Goal: Check status: Check status

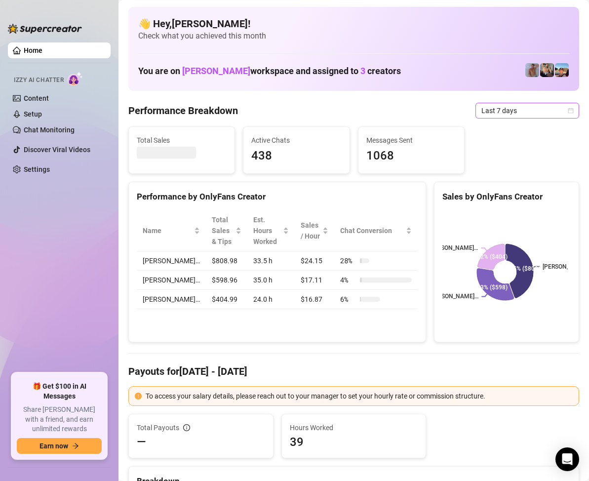
click at [568, 108] on icon "calendar" at bounding box center [571, 111] width 6 height 6
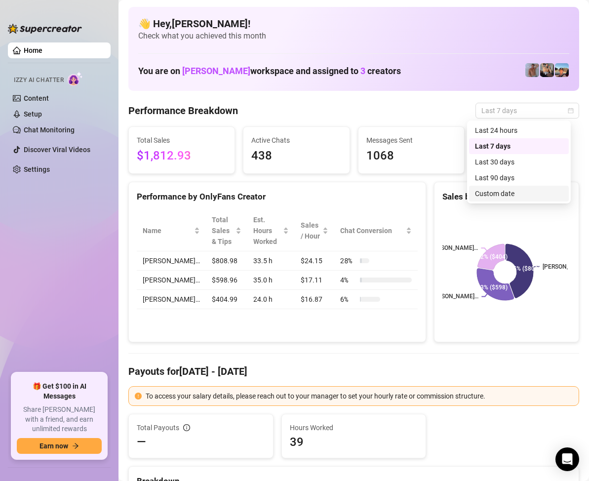
click at [503, 192] on div "Custom date" at bounding box center [519, 193] width 88 height 11
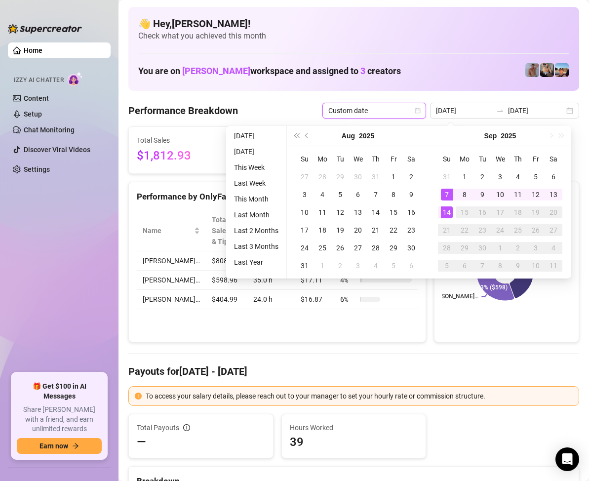
type input "[DATE]"
click at [447, 210] on div "14" at bounding box center [447, 212] width 12 height 12
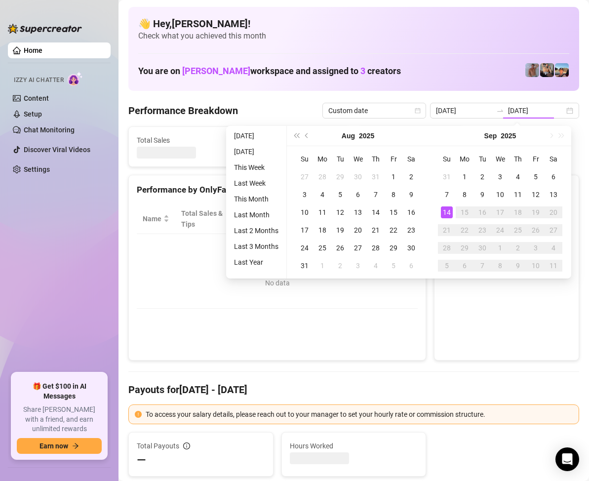
type input "[DATE]"
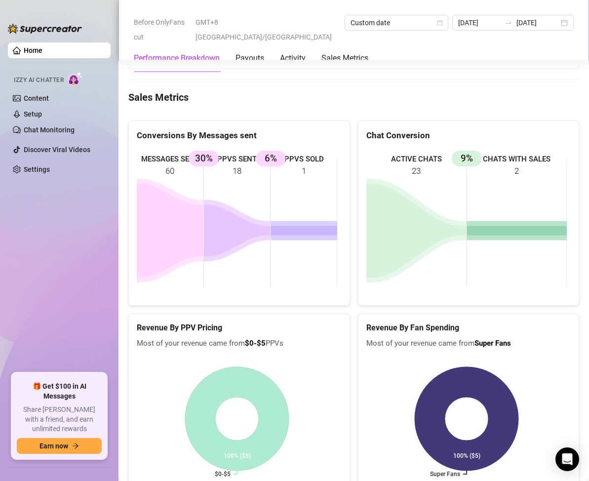
scroll to position [1333, 0]
